Goal: Task Accomplishment & Management: Use online tool/utility

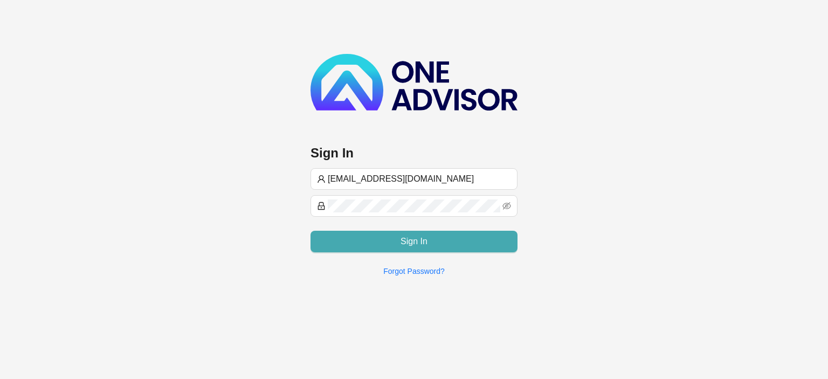
type input "[EMAIL_ADDRESS][DOMAIN_NAME]"
click at [415, 208] on form "[EMAIL_ADDRESS][DOMAIN_NAME] Sign In" at bounding box center [414, 210] width 207 height 84
click at [413, 240] on span "Sign In" at bounding box center [414, 241] width 27 height 13
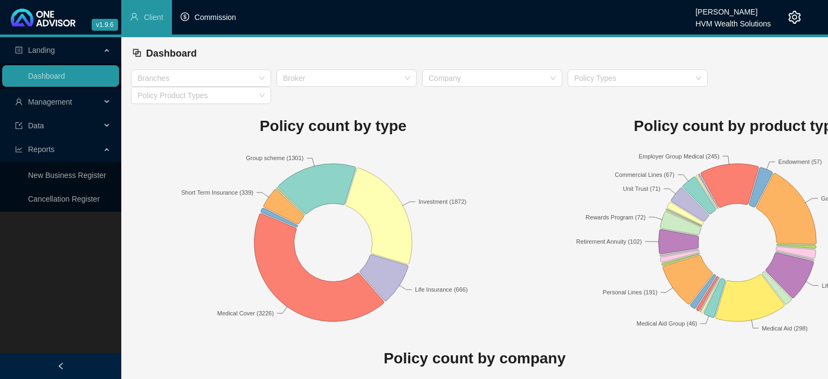
click at [217, 23] on li "Commission" at bounding box center [208, 17] width 73 height 35
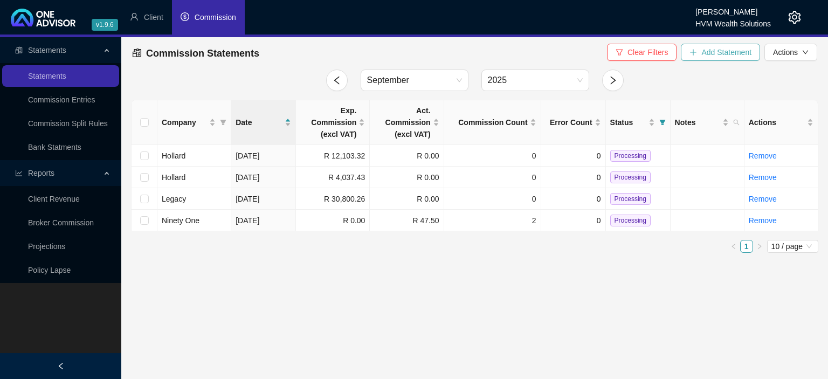
click at [692, 56] on icon "plus" at bounding box center [694, 53] width 8 height 8
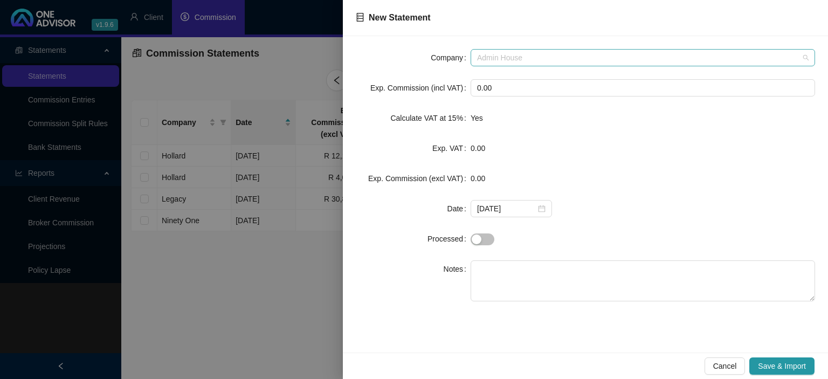
click at [525, 53] on span "Admin House" at bounding box center [643, 58] width 332 height 16
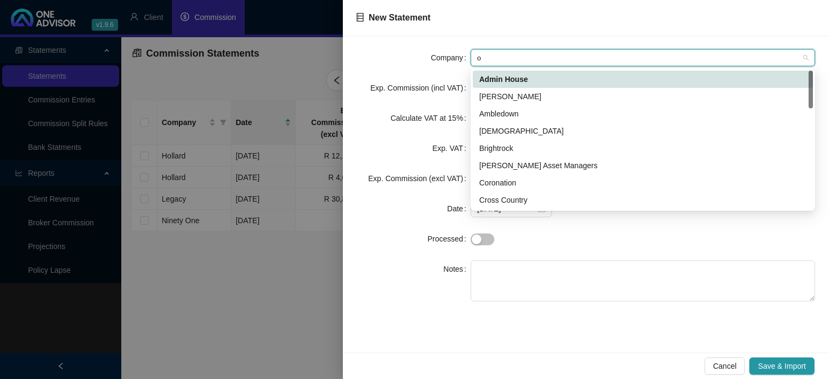
type input "ol"
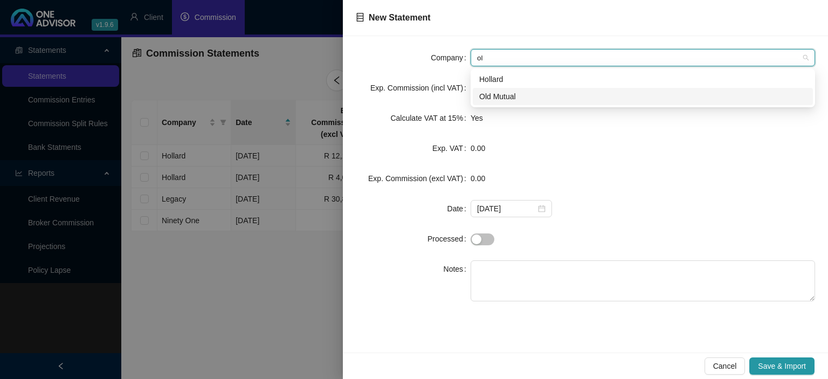
click at [504, 98] on div "Old Mutual" at bounding box center [642, 97] width 327 height 12
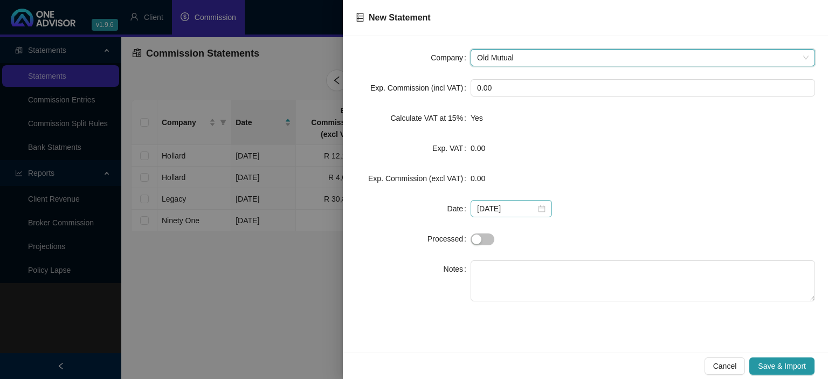
click at [536, 208] on div "[DATE]" at bounding box center [511, 209] width 68 height 12
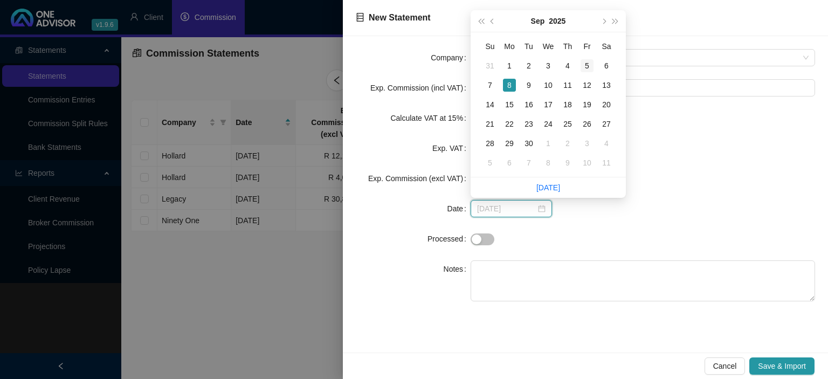
type input "[DATE]"
click at [584, 68] on div "5" at bounding box center [587, 65] width 13 height 13
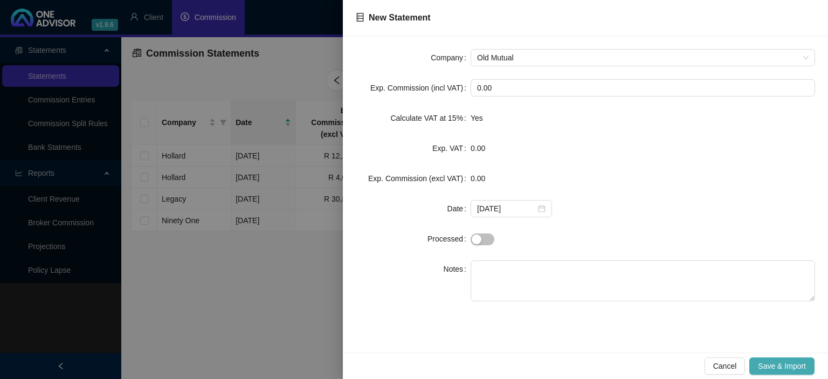
click at [764, 362] on span "Save & Import" at bounding box center [782, 366] width 48 height 12
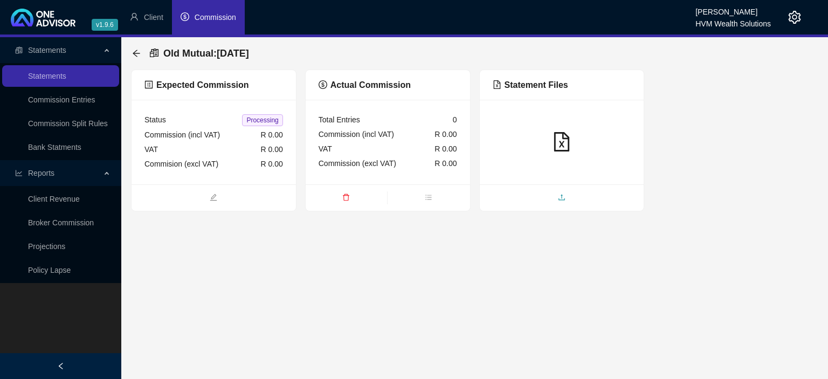
click at [553, 195] on span "upload" at bounding box center [562, 198] width 164 height 12
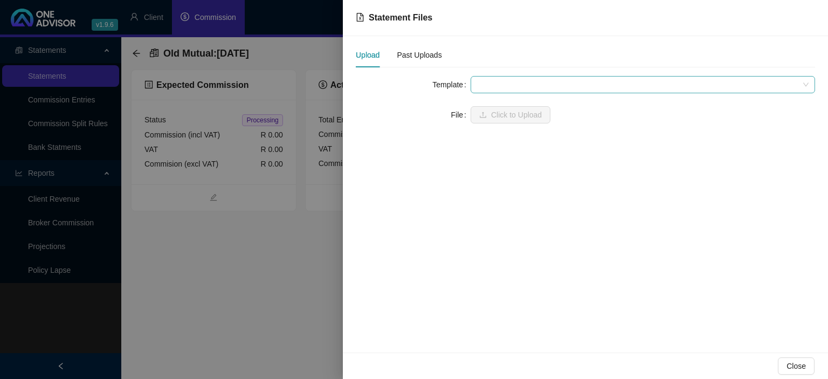
click at [524, 86] on span at bounding box center [643, 85] width 332 height 16
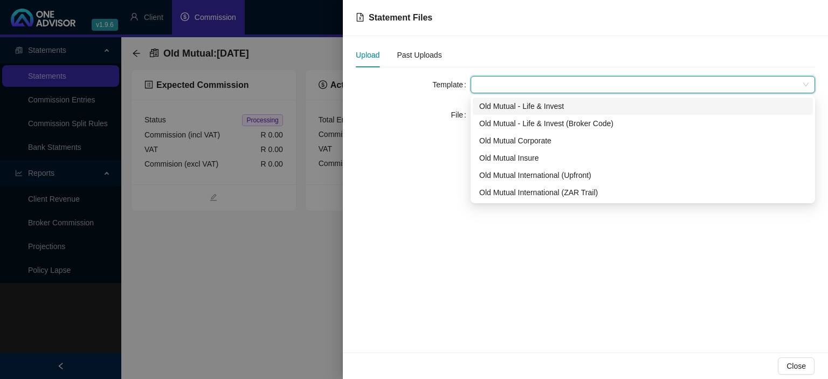
click at [526, 102] on div "Old Mutual - Life & Invest" at bounding box center [642, 106] width 327 height 12
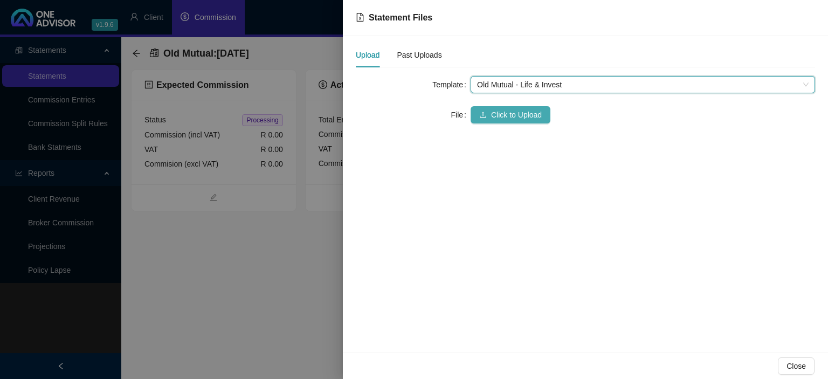
click at [523, 115] on span "Click to Upload" at bounding box center [516, 115] width 51 height 12
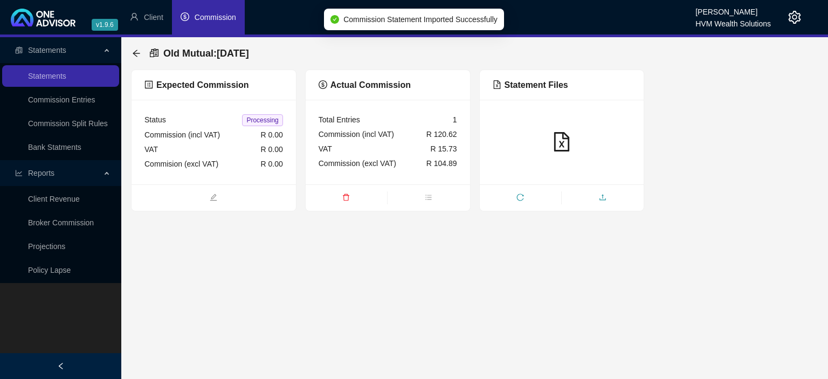
click at [586, 195] on span "upload" at bounding box center [603, 198] width 82 height 12
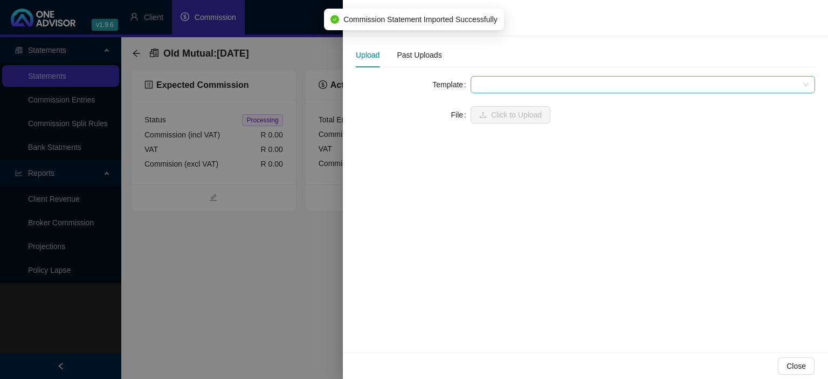
click at [510, 82] on span at bounding box center [643, 85] width 332 height 16
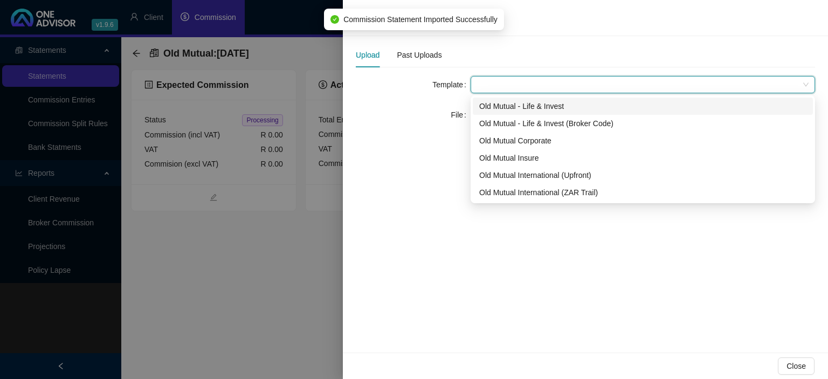
click at [510, 105] on div "Old Mutual - Life & Invest" at bounding box center [642, 106] width 327 height 12
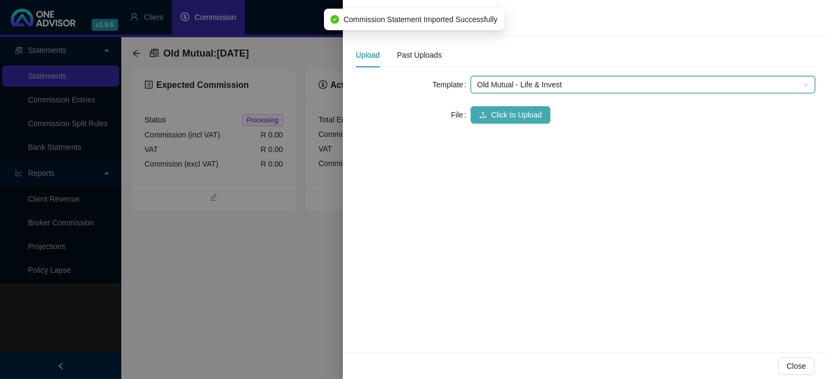
click at [506, 116] on span "Click to Upload" at bounding box center [516, 115] width 51 height 12
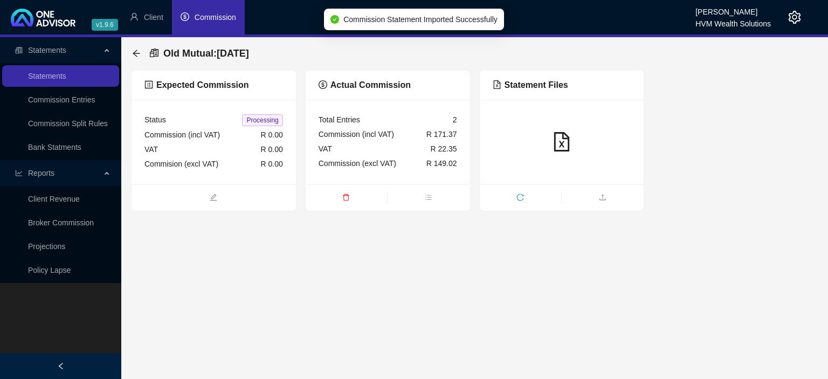
click at [550, 177] on div at bounding box center [562, 142] width 164 height 85
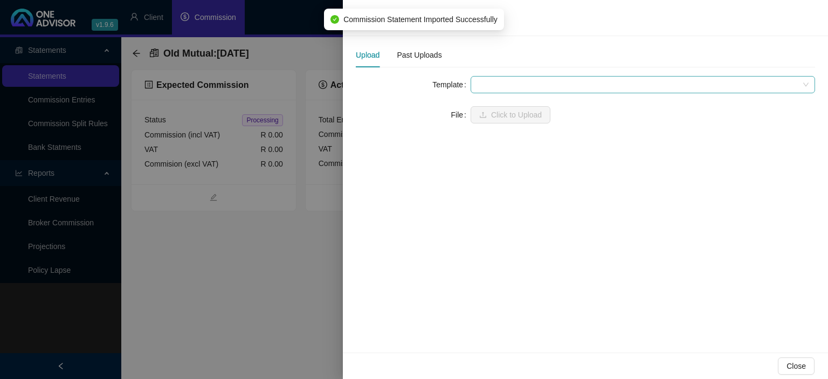
click at [515, 86] on span at bounding box center [643, 85] width 332 height 16
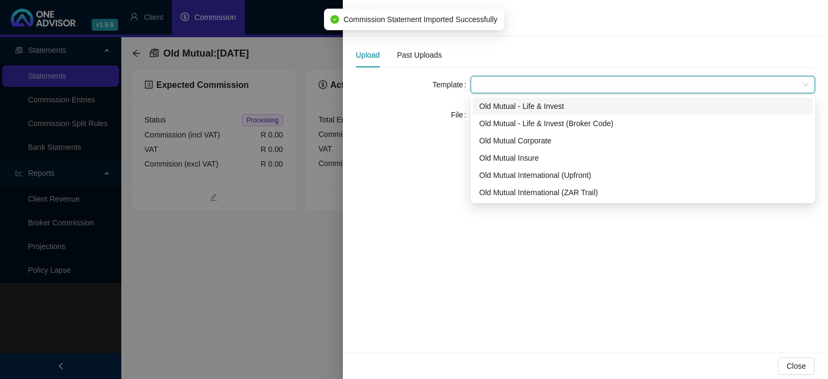
click at [514, 111] on div "Old Mutual - Life & Invest" at bounding box center [642, 106] width 327 height 12
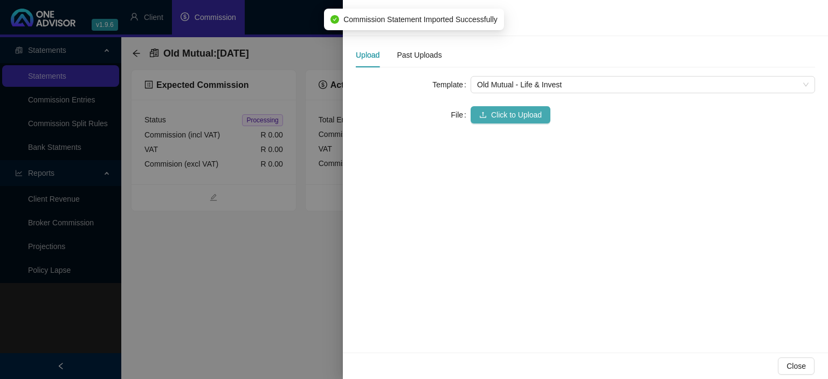
click at [513, 109] on span "Click to Upload" at bounding box center [516, 115] width 51 height 12
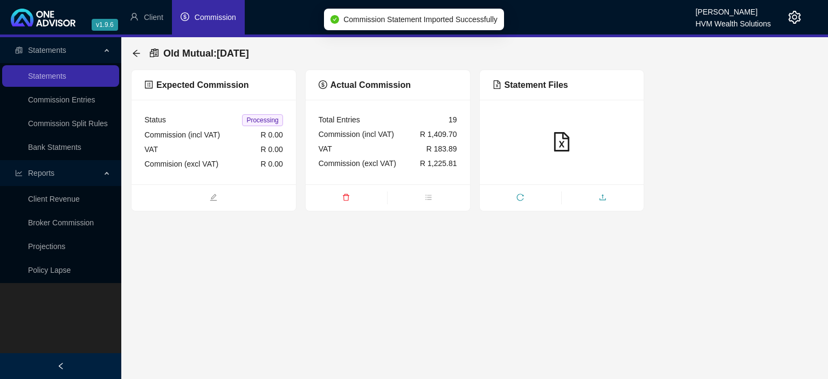
click at [588, 199] on span "upload" at bounding box center [603, 198] width 82 height 12
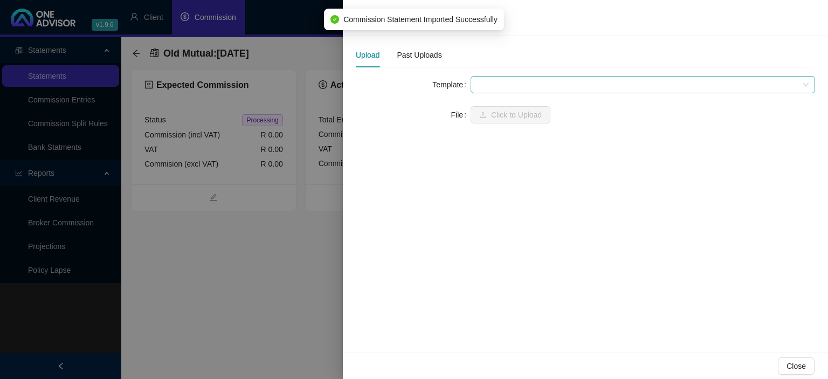
click at [519, 85] on span at bounding box center [643, 85] width 332 height 16
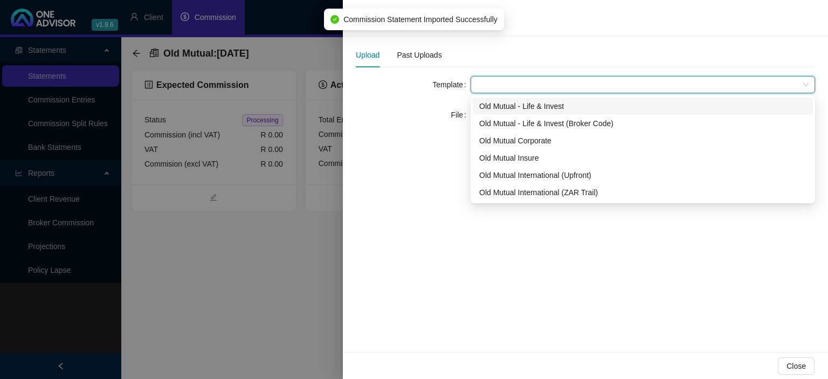
click at [510, 107] on div "Old Mutual - Life & Invest" at bounding box center [642, 106] width 327 height 12
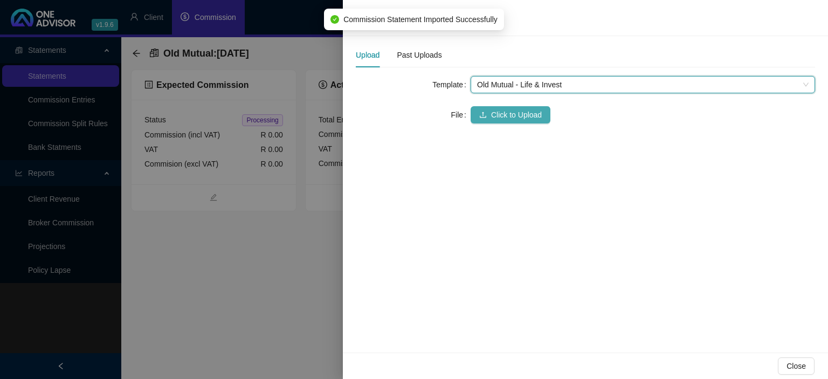
click at [497, 116] on span "Click to Upload" at bounding box center [516, 115] width 51 height 12
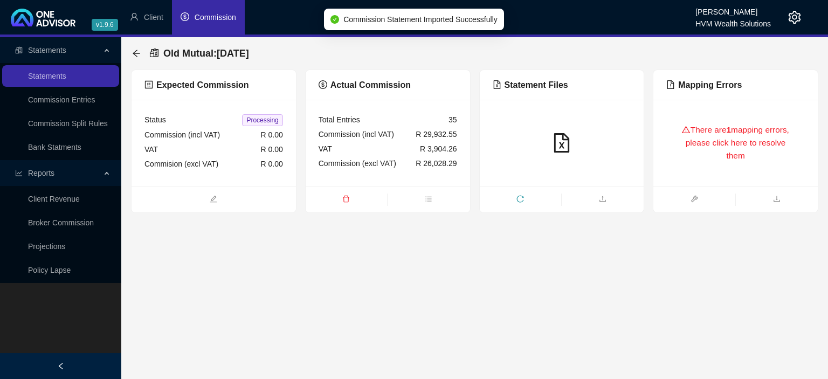
click at [747, 137] on div "There are 1 mapping errors, please click here to resolve them" at bounding box center [735, 143] width 139 height 61
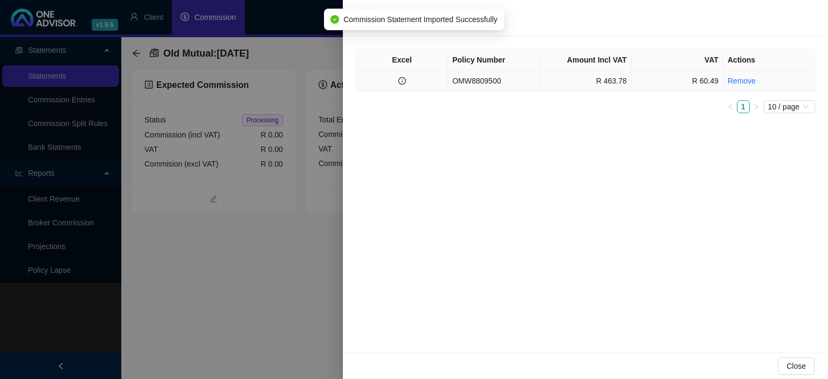
click at [479, 85] on td "OMW8809500" at bounding box center [494, 81] width 92 height 21
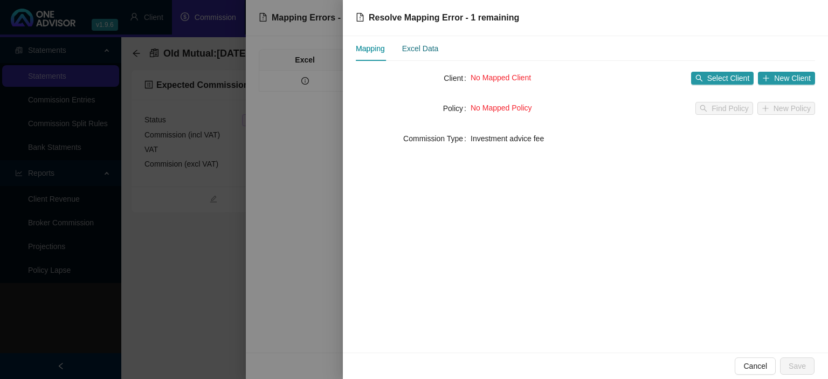
click at [435, 51] on div "Excel Data" at bounding box center [420, 49] width 37 height 12
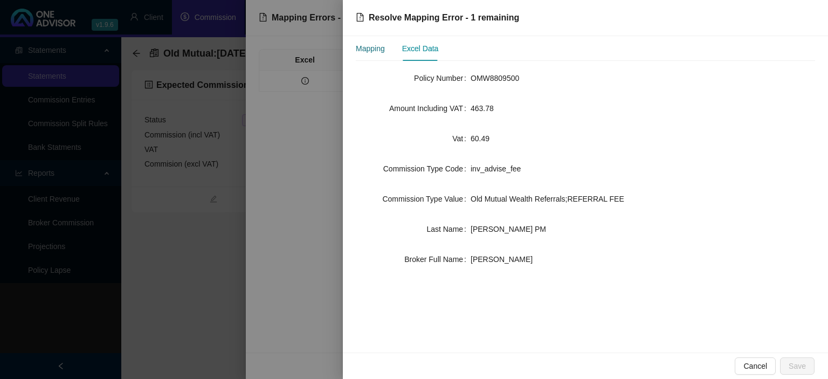
click at [381, 49] on div "Mapping" at bounding box center [370, 49] width 29 height 12
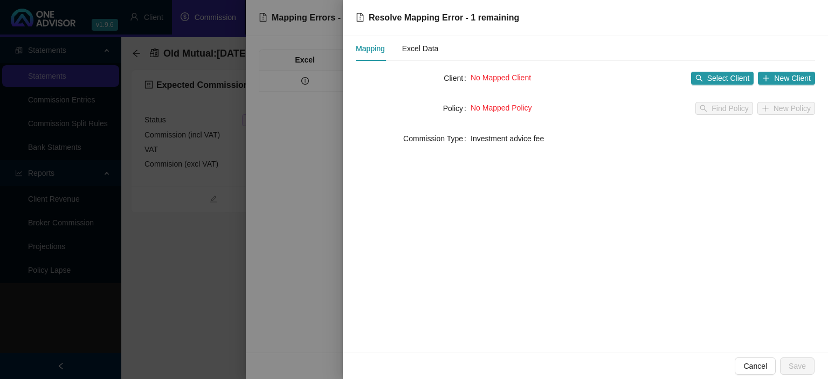
click at [691, 78] on div "No Mapped Client Select Client New Client" at bounding box center [643, 78] width 344 height 13
click at [714, 78] on span "Select Client" at bounding box center [728, 78] width 43 height 12
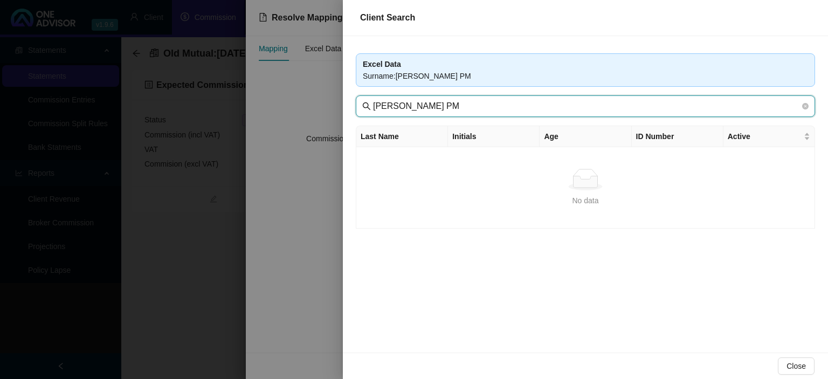
drag, startPoint x: 486, startPoint y: 105, endPoint x: 536, endPoint y: 105, distance: 50.1
click at [536, 105] on input "[PERSON_NAME] PM" at bounding box center [586, 106] width 427 height 13
click at [412, 106] on input "[PERSON_NAME]" at bounding box center [586, 106] width 427 height 13
type input "[PERSON_NAME]"
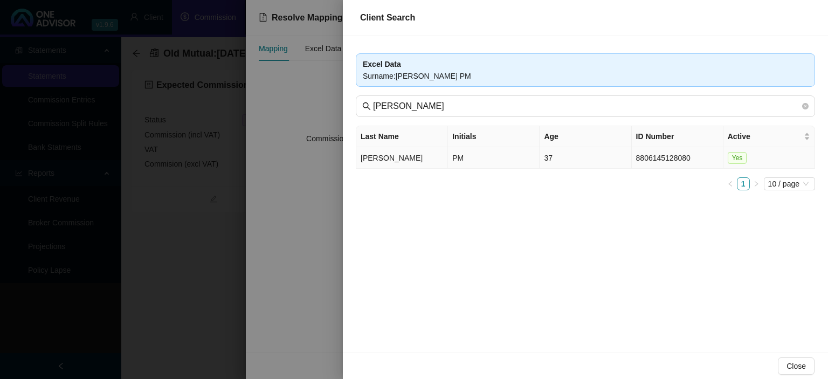
click at [451, 158] on td "PM" at bounding box center [494, 158] width 92 height 22
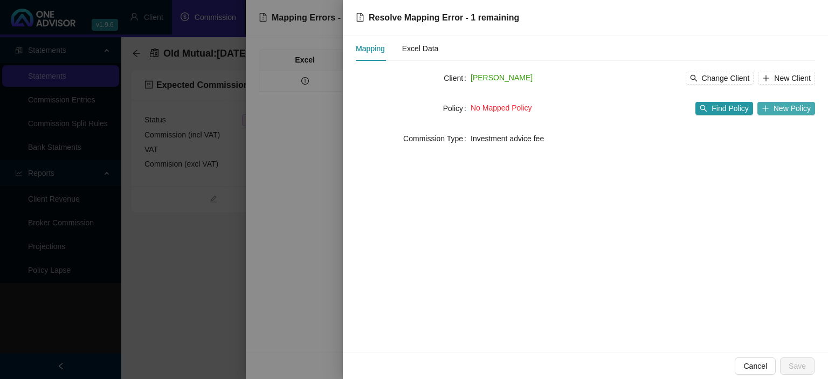
click at [786, 113] on span "New Policy" at bounding box center [792, 108] width 37 height 12
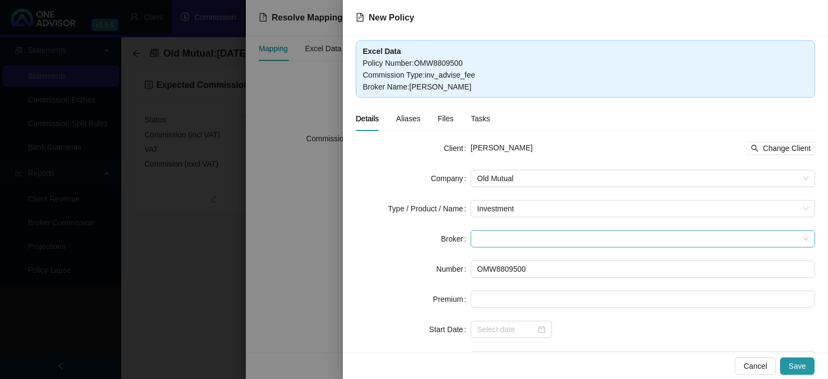
click at [497, 238] on span at bounding box center [643, 239] width 332 height 16
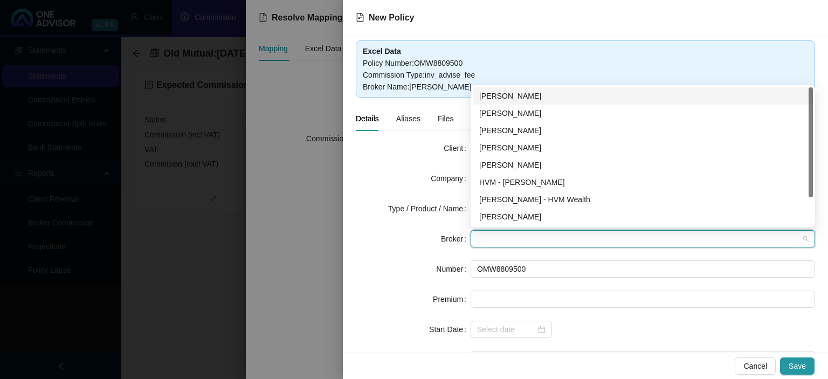
click at [521, 95] on div "[PERSON_NAME]" at bounding box center [642, 96] width 327 height 12
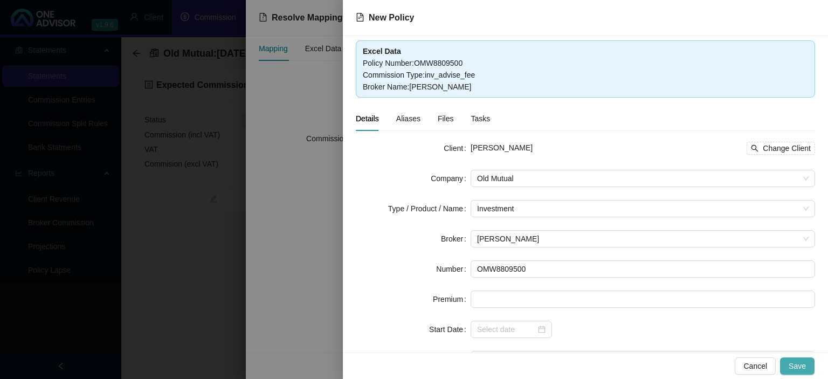
click at [795, 366] on span "Save" at bounding box center [797, 366] width 17 height 12
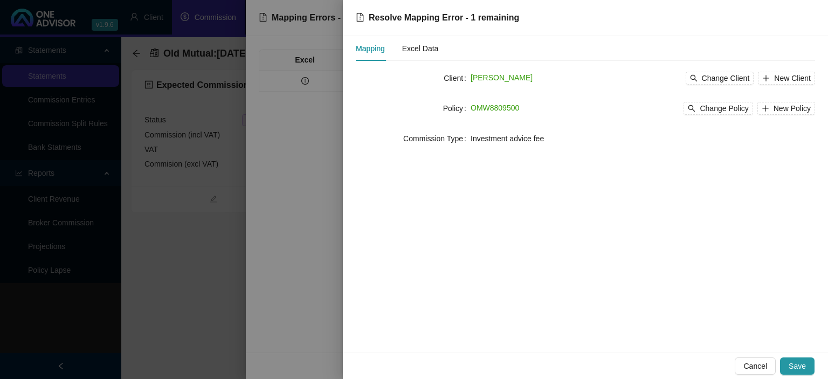
click at [795, 366] on span "Save" at bounding box center [797, 366] width 17 height 12
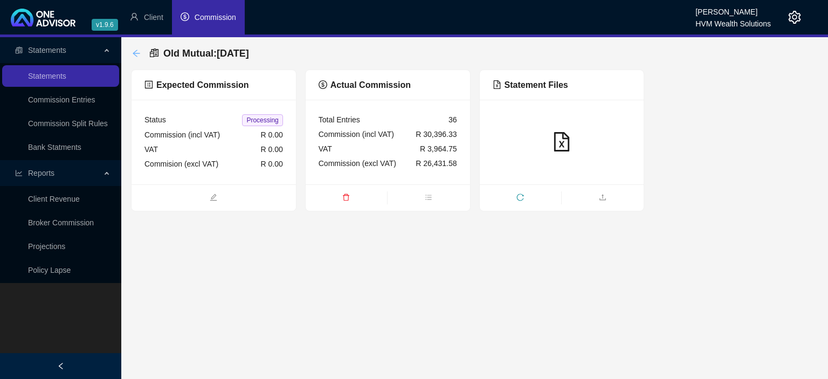
click at [137, 51] on icon "arrow-left" at bounding box center [136, 53] width 7 height 7
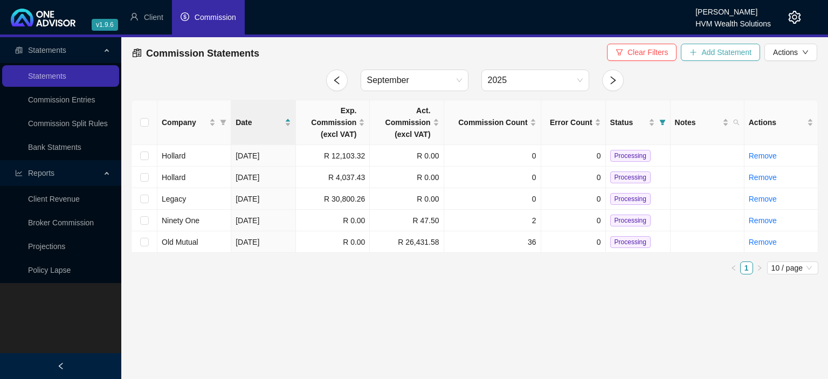
click at [727, 54] on span "Add Statement" at bounding box center [726, 52] width 50 height 12
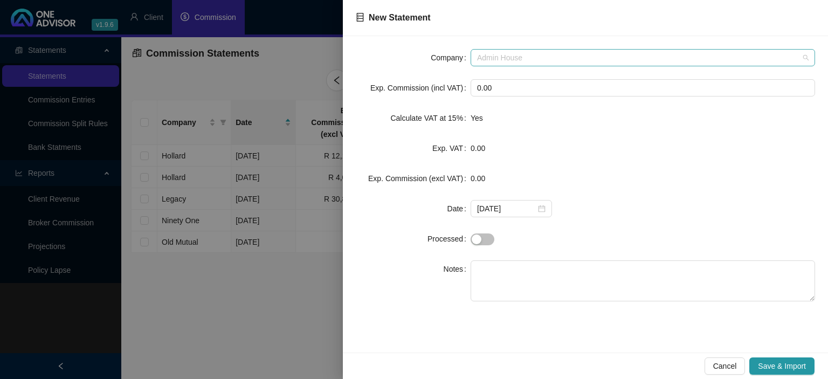
click at [514, 56] on span "Admin House" at bounding box center [643, 58] width 332 height 16
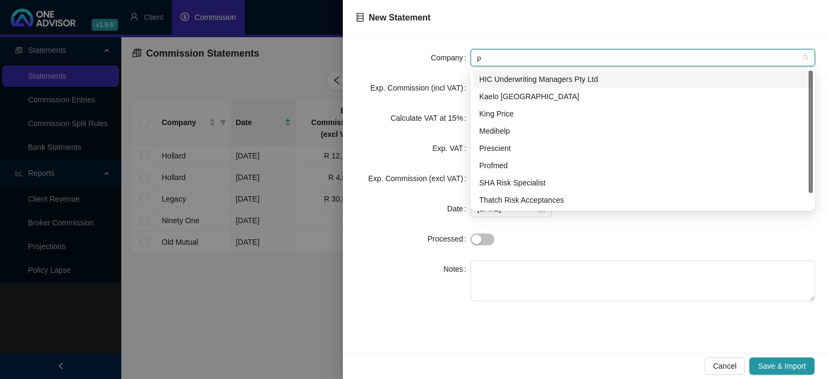
type input "pr"
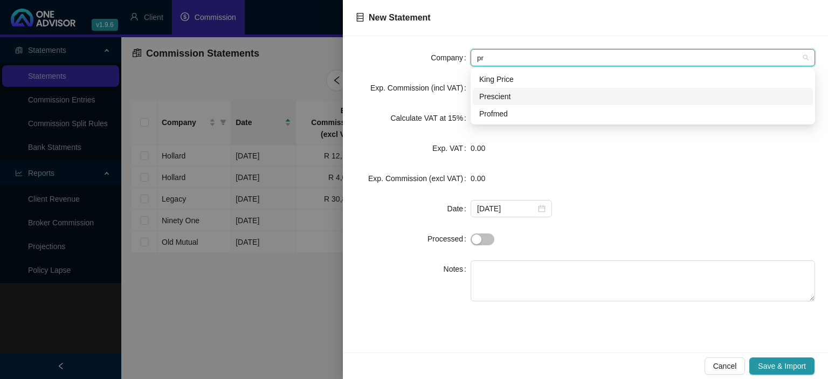
click at [517, 95] on div "Prescient" at bounding box center [642, 97] width 327 height 12
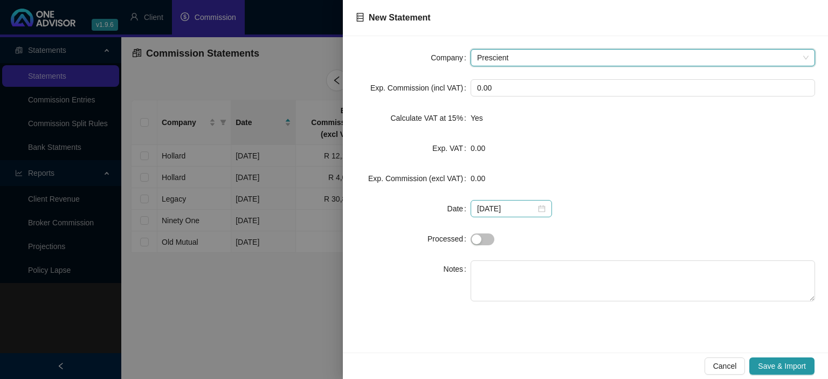
click at [535, 206] on div "[DATE]" at bounding box center [511, 209] width 68 height 12
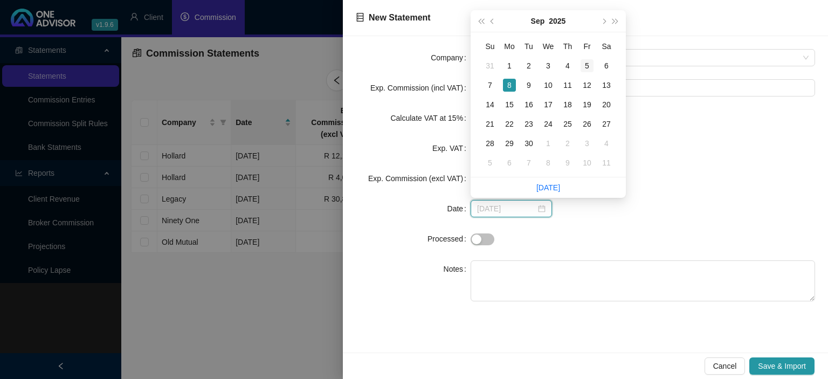
type input "[DATE]"
click at [583, 66] on div "5" at bounding box center [587, 65] width 13 height 13
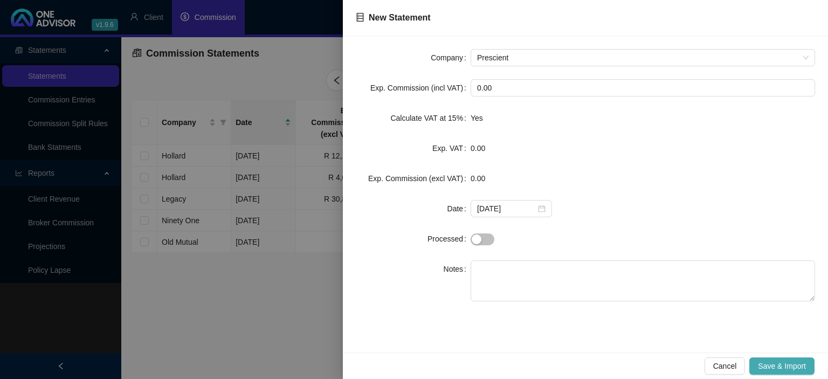
click at [769, 367] on span "Save & Import" at bounding box center [782, 366] width 48 height 12
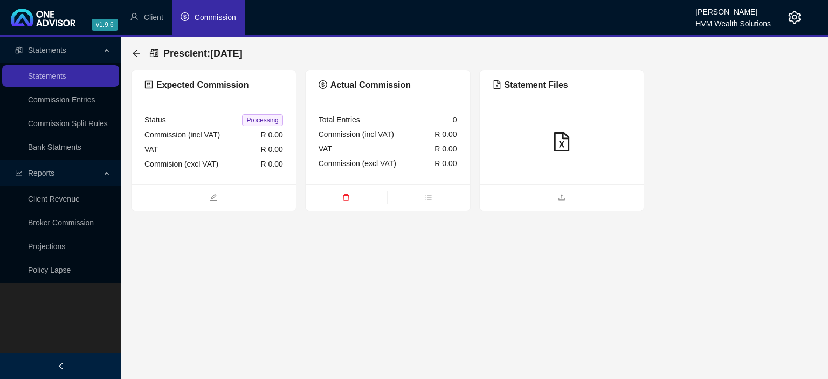
click at [554, 205] on ul at bounding box center [562, 197] width 164 height 26
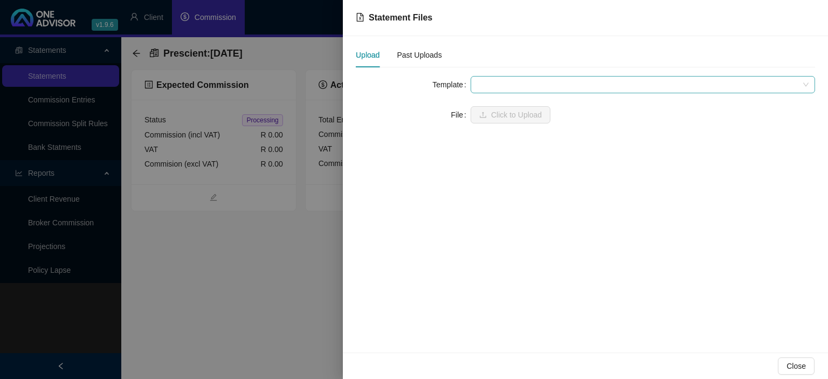
click at [526, 84] on span at bounding box center [643, 85] width 332 height 16
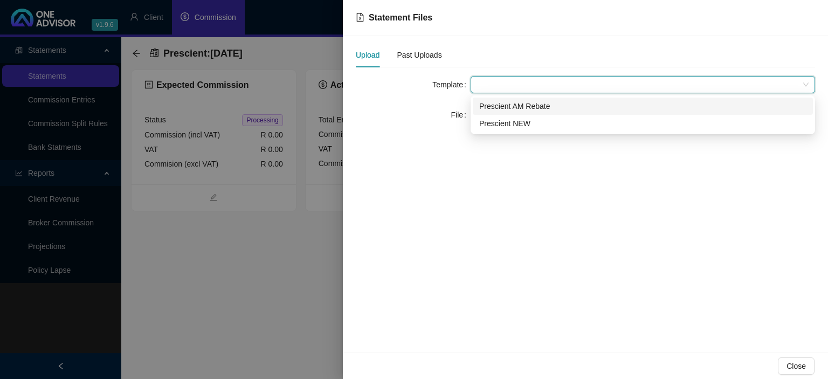
click at [520, 107] on div "Prescient AM Rebate" at bounding box center [642, 106] width 327 height 12
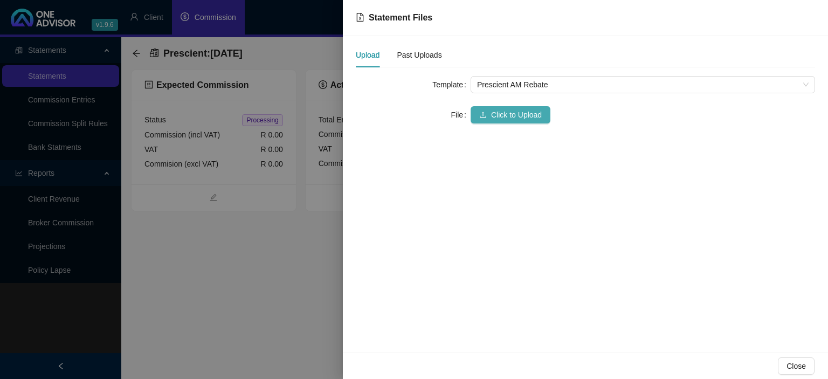
click at [517, 108] on button "Click to Upload" at bounding box center [511, 114] width 80 height 17
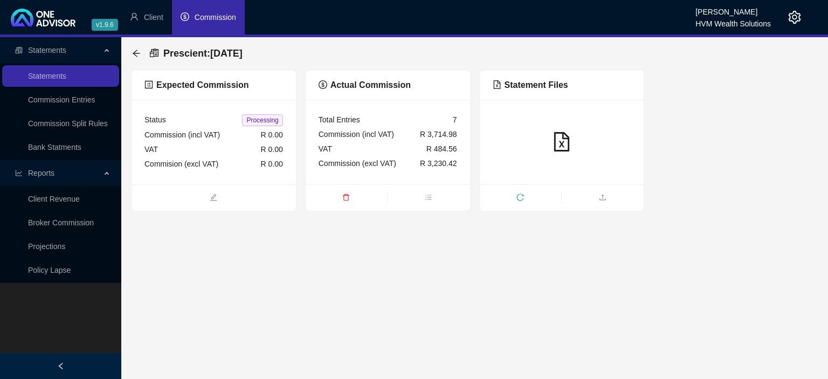
click at [130, 55] on div "Prescient : [DATE] Expected Commission Status Processing Commission (incl VAT) …" at bounding box center [474, 124] width 707 height 174
click at [135, 55] on icon "arrow-left" at bounding box center [136, 53] width 7 height 7
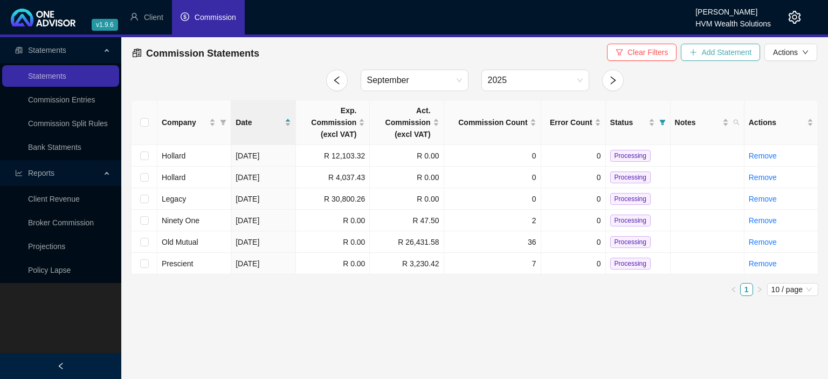
click at [725, 55] on span "Add Statement" at bounding box center [726, 52] width 50 height 12
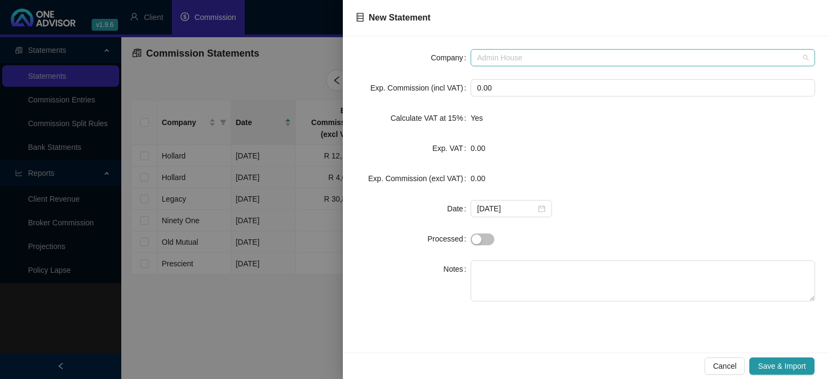
click at [543, 58] on span "Admin House" at bounding box center [643, 58] width 332 height 16
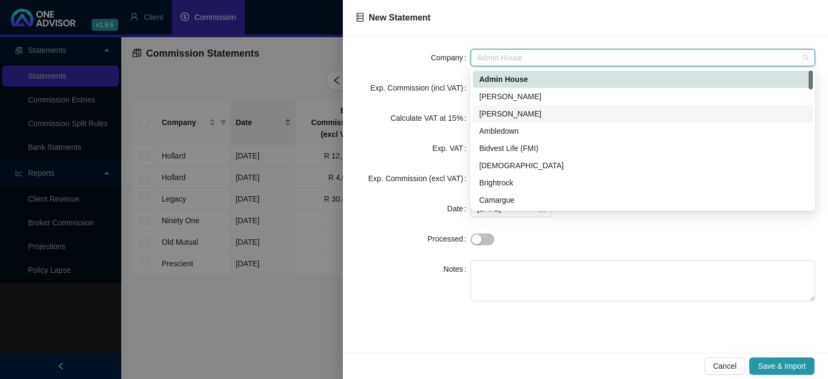
click at [517, 107] on div "[PERSON_NAME]" at bounding box center [643, 113] width 340 height 17
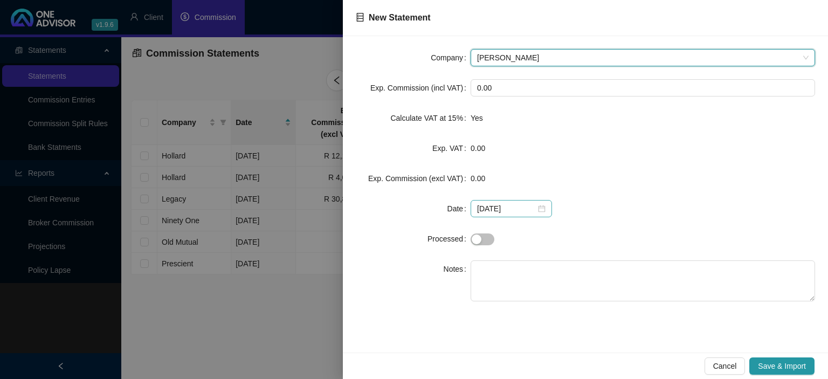
click at [538, 208] on div "[DATE]" at bounding box center [511, 209] width 68 height 12
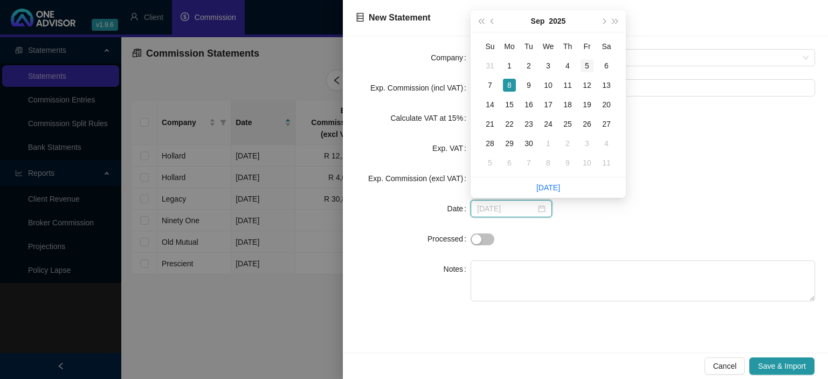
type input "[DATE]"
click at [586, 67] on div "5" at bounding box center [587, 65] width 13 height 13
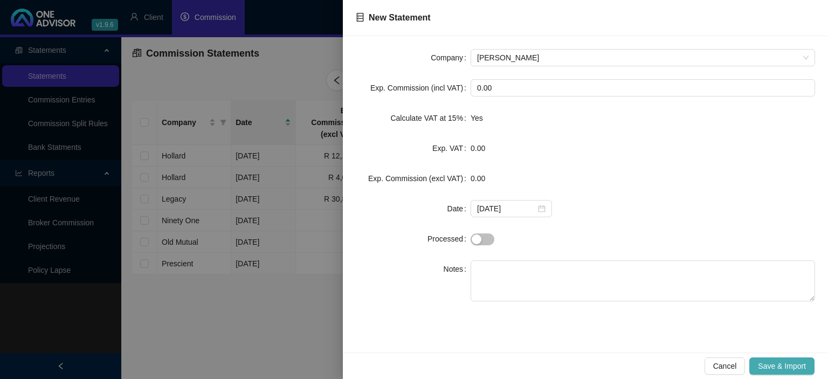
click at [773, 365] on span "Save & Import" at bounding box center [782, 366] width 48 height 12
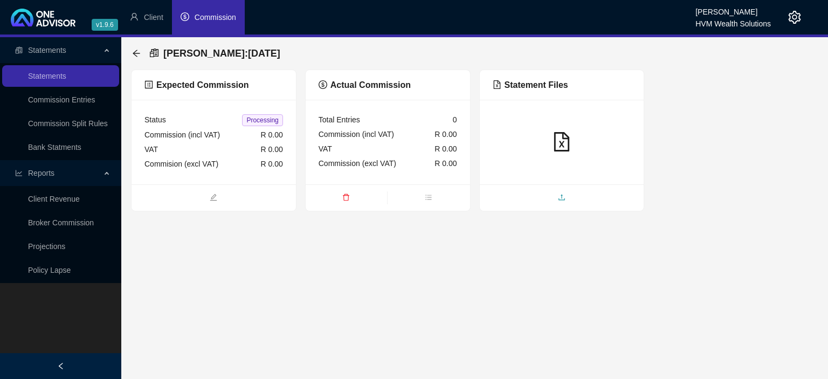
click at [559, 197] on icon "upload" at bounding box center [562, 198] width 8 height 8
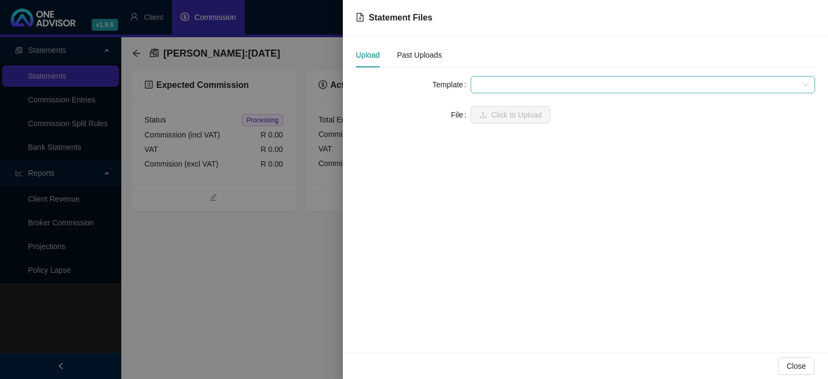
click at [488, 84] on span at bounding box center [643, 85] width 332 height 16
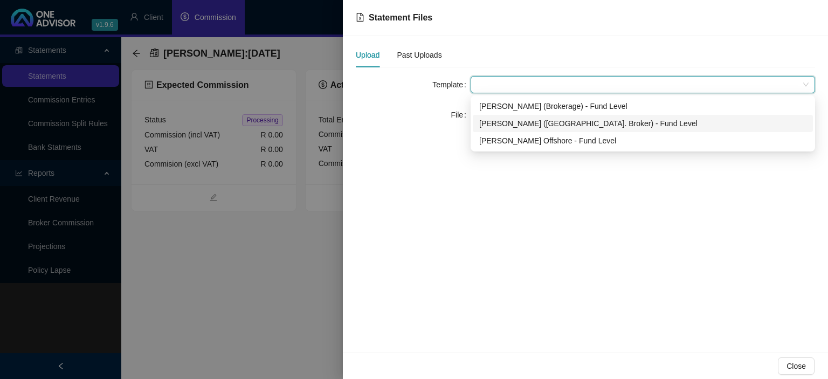
click at [504, 126] on div "[PERSON_NAME] ([GEOGRAPHIC_DATA]. Broker) - Fund Level" at bounding box center [642, 124] width 327 height 12
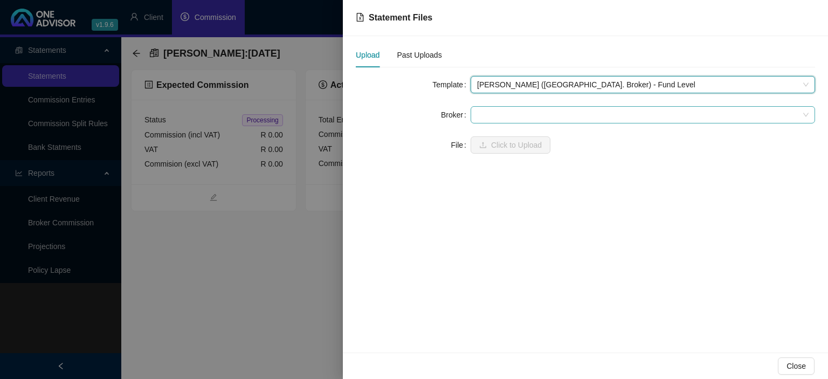
click at [502, 113] on span at bounding box center [643, 115] width 332 height 16
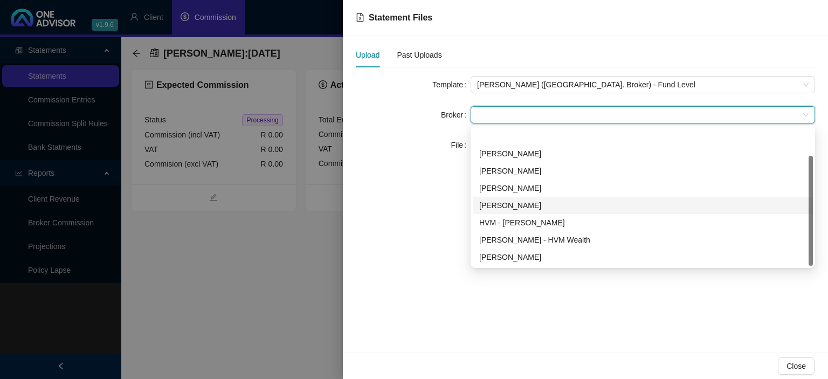
scroll to position [35, 0]
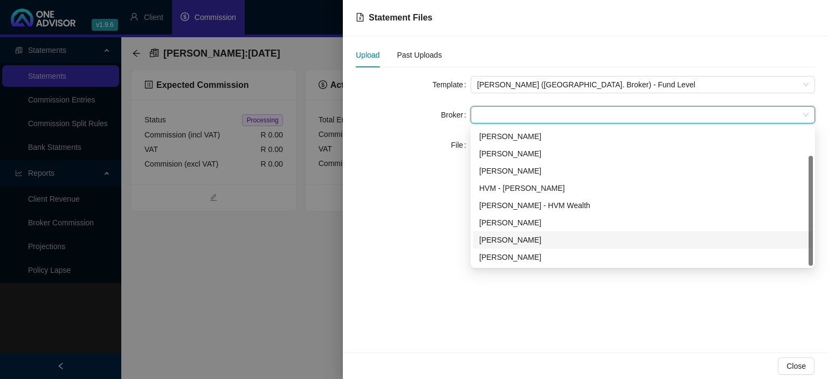
click at [505, 241] on div "[PERSON_NAME]" at bounding box center [642, 240] width 327 height 12
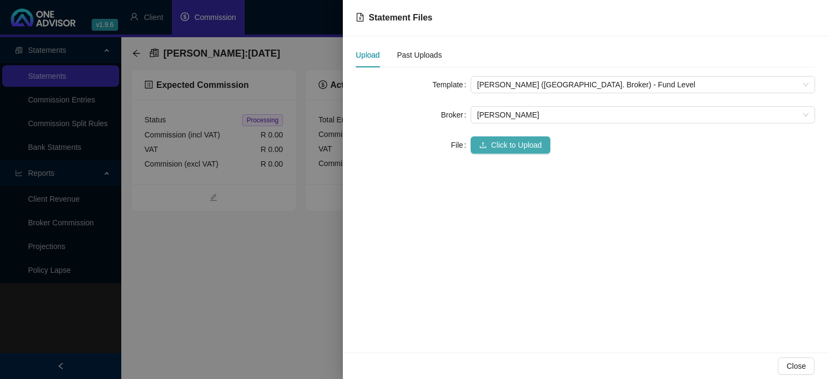
click at [498, 151] on button "Click to Upload" at bounding box center [511, 144] width 80 height 17
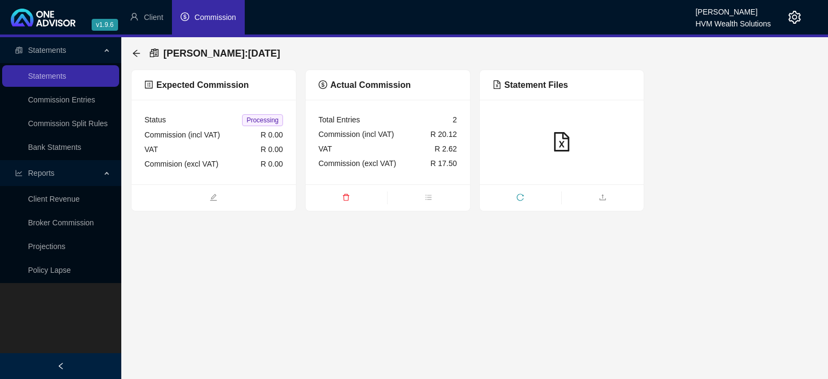
click at [797, 19] on icon "setting" at bounding box center [794, 17] width 13 height 13
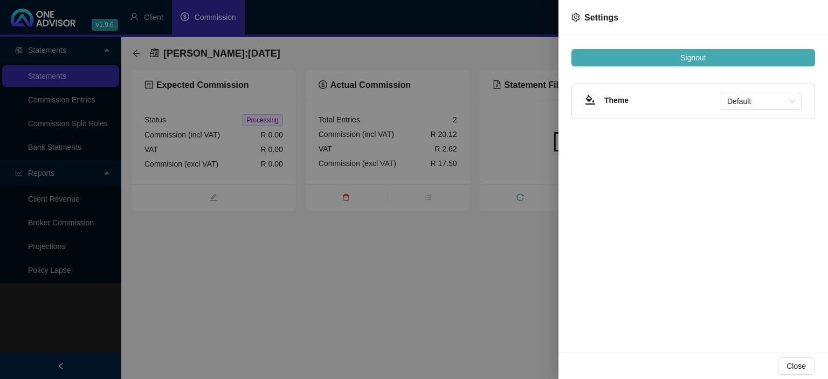
click at [699, 57] on span "Signout" at bounding box center [692, 58] width 25 height 12
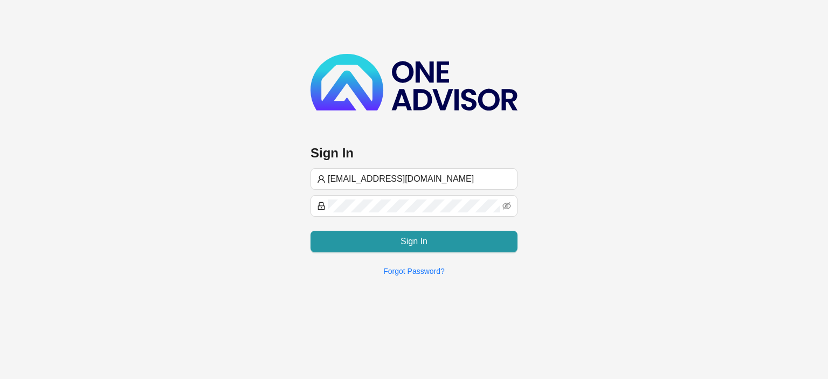
type input "[EMAIL_ADDRESS][DOMAIN_NAME]"
